Goal: Task Accomplishment & Management: Complete application form

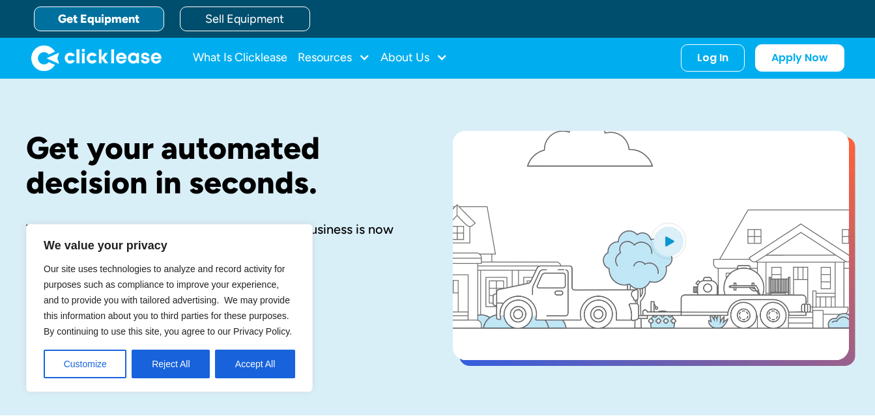
click at [712, 66] on div "Log In Account login I use Clicklease to get my equipment Partner Portal I offe…" at bounding box center [713, 57] width 64 height 27
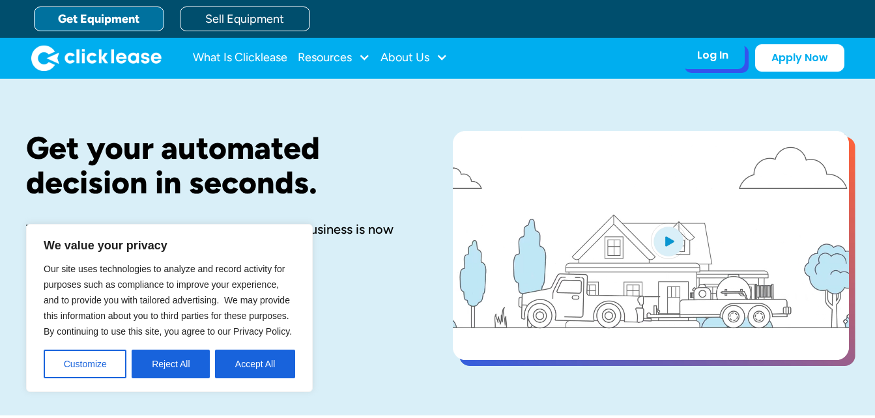
click at [711, 57] on div "Log In" at bounding box center [712, 55] width 31 height 13
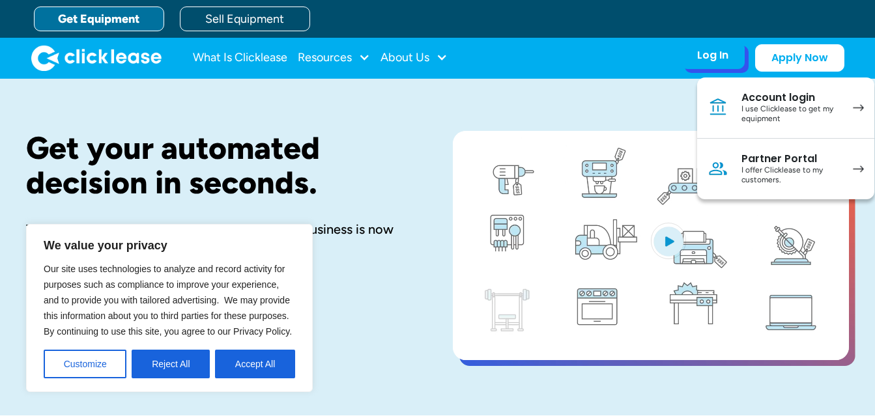
click at [728, 107] on img at bounding box center [717, 107] width 21 height 21
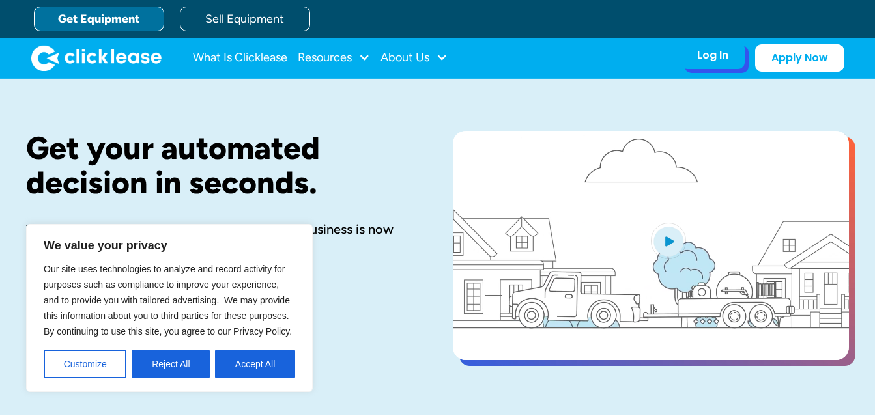
click at [707, 68] on div "Log In Account login I use Clicklease to get my equipment Partner Portal I offe…" at bounding box center [713, 55] width 64 height 27
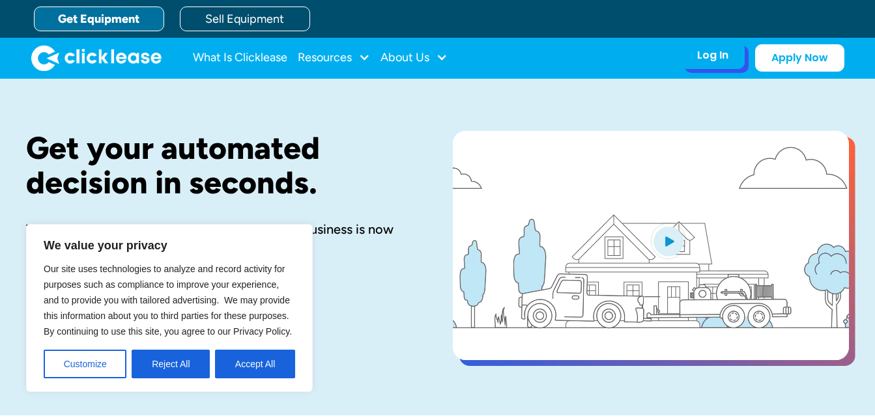
click at [711, 56] on div "Log In" at bounding box center [712, 55] width 31 height 13
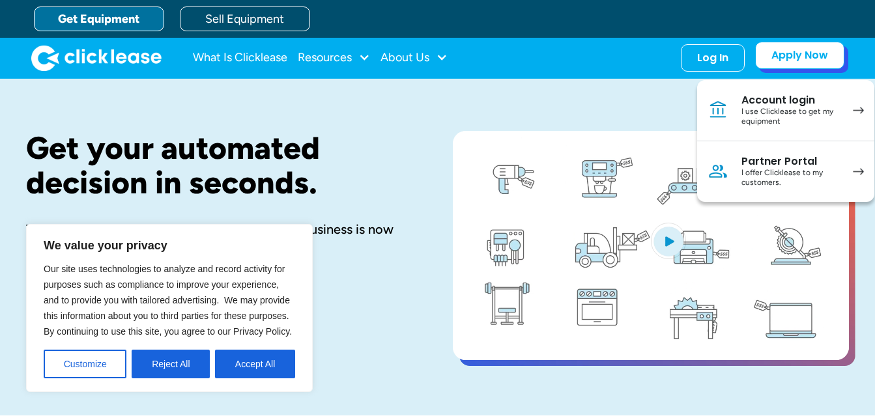
click at [783, 61] on link "Apply Now" at bounding box center [799, 55] width 89 height 27
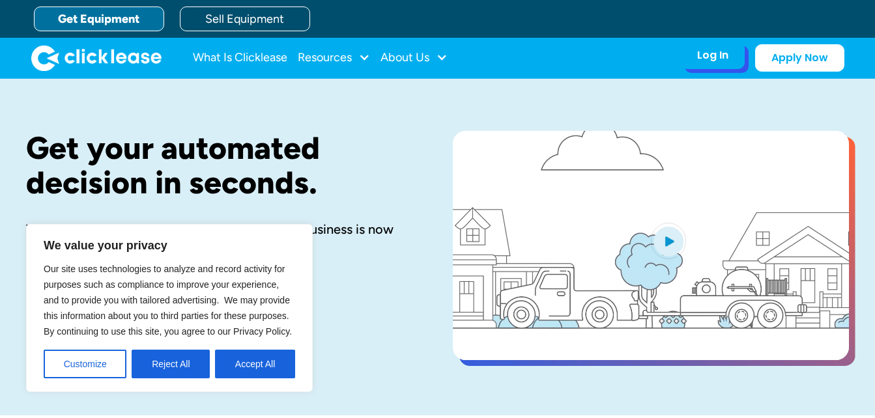
click at [698, 65] on div "Log In Account login I use Clicklease to get my equipment Partner Portal I offe…" at bounding box center [713, 55] width 64 height 27
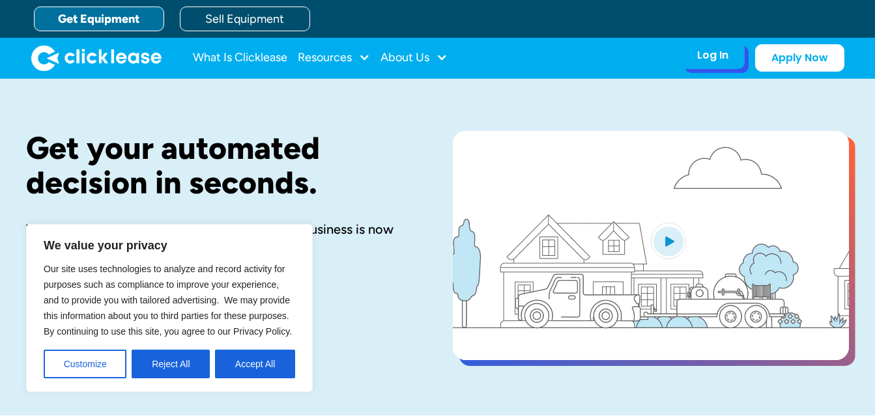
click at [700, 61] on div "Log In" at bounding box center [712, 55] width 31 height 13
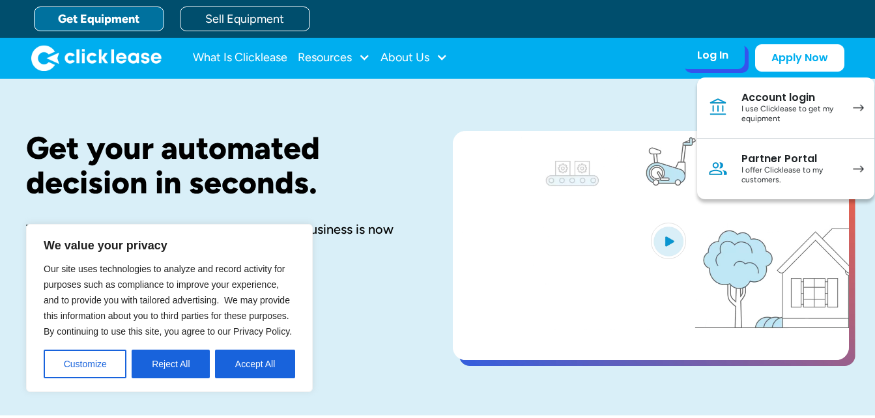
click at [769, 104] on div "I use Clicklease to get my equipment" at bounding box center [790, 114] width 98 height 20
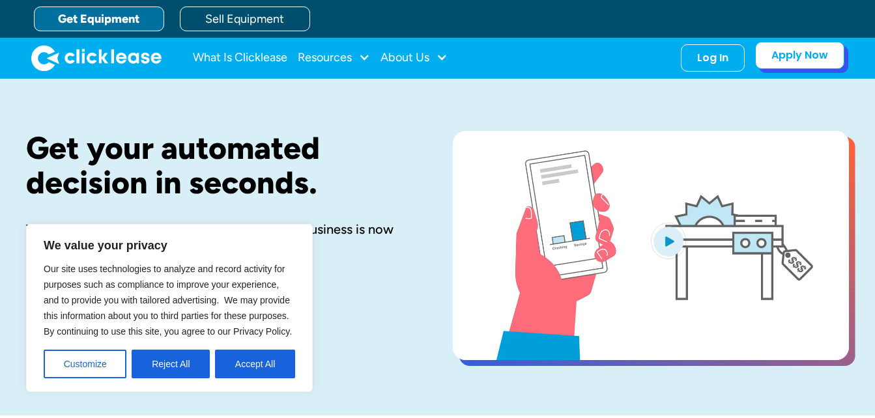
click at [771, 59] on link "Apply Now" at bounding box center [799, 55] width 89 height 27
